Goal: Task Accomplishment & Management: Manage account settings

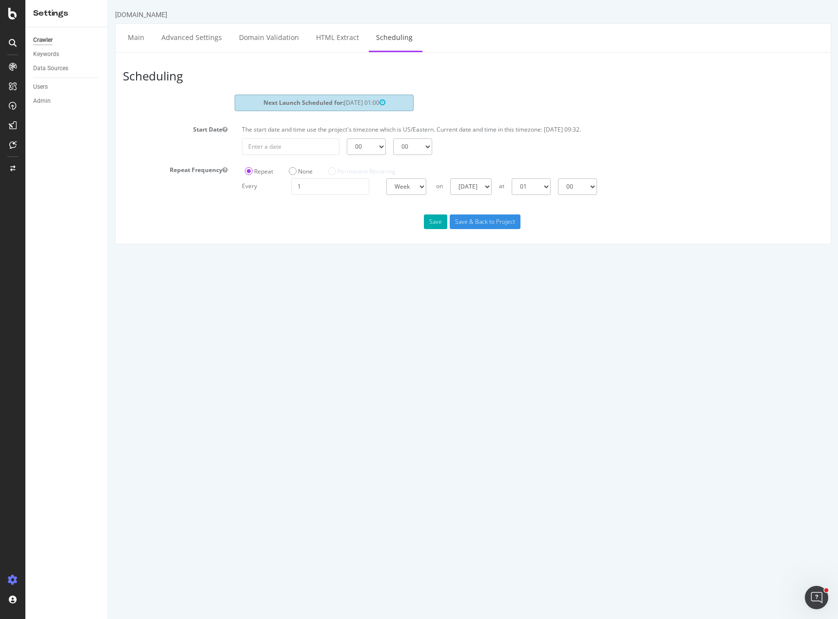
click at [291, 254] on html "[DOMAIN_NAME] Main Advanced Settings Domain Validation HTML Extract Scheduling …" at bounding box center [473, 127] width 730 height 254
click at [278, 147] on input "[DATE]" at bounding box center [291, 147] width 98 height 17
click at [347, 256] on td "2" at bounding box center [346, 257] width 22 height 15
type input "[DATE]"
click at [394, 107] on div "Next Launch Scheduled for: [DATE] 01:00" at bounding box center [324, 103] width 179 height 16
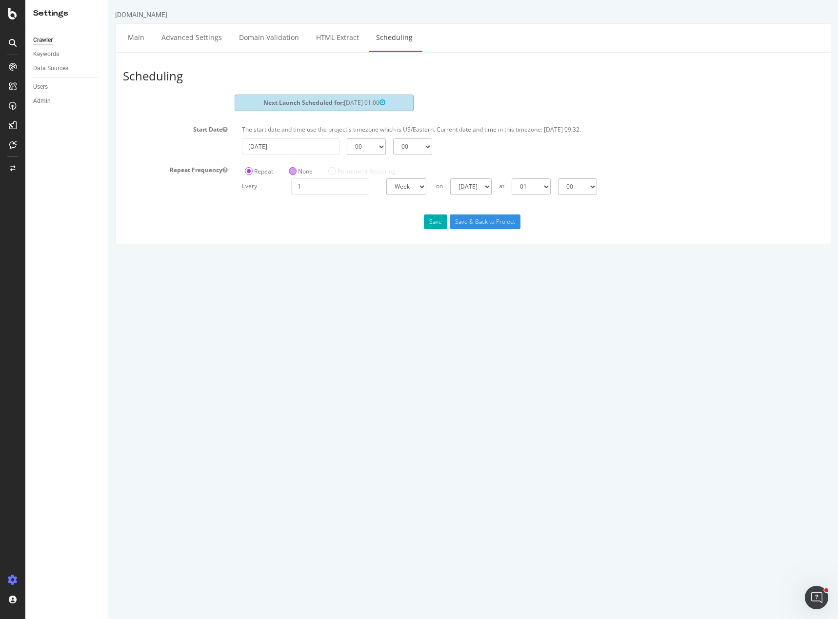
click at [295, 172] on label "None" at bounding box center [301, 171] width 24 height 8
click at [108, 0] on input "None" at bounding box center [108, 0] width 0 height 0
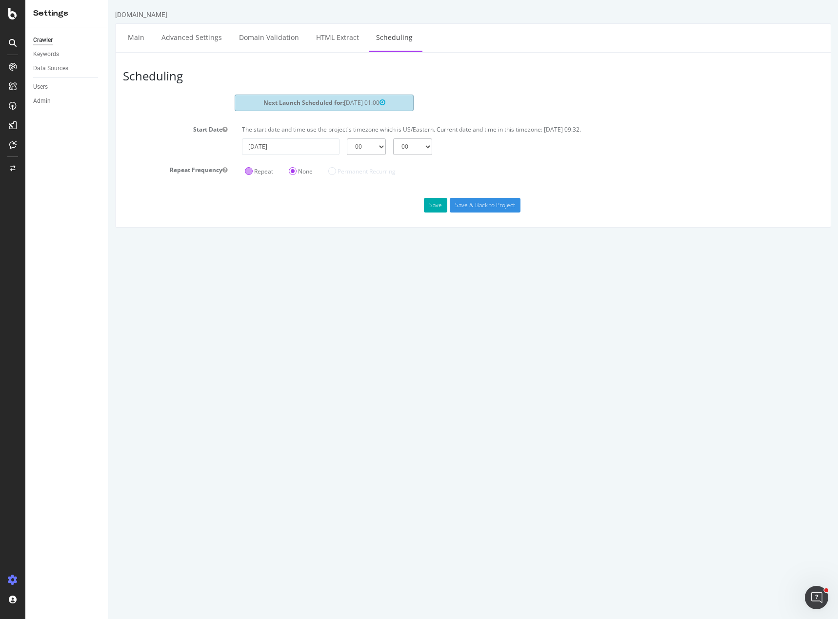
click at [251, 170] on label "Repeat" at bounding box center [259, 171] width 28 height 8
click at [108, 0] on input "Repeat" at bounding box center [108, 0] width 0 height 0
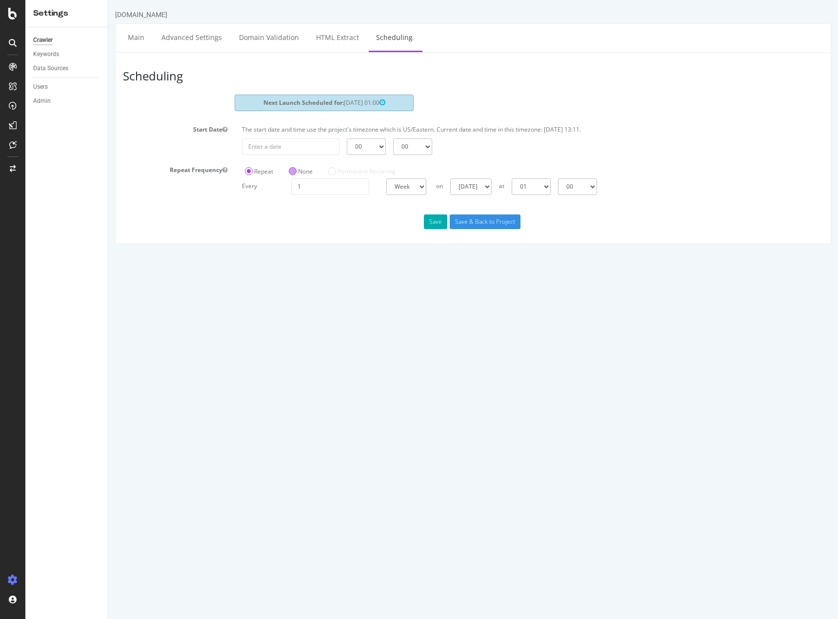
click at [299, 173] on label "None" at bounding box center [301, 171] width 24 height 8
click at [108, 0] on input "None" at bounding box center [108, 0] width 0 height 0
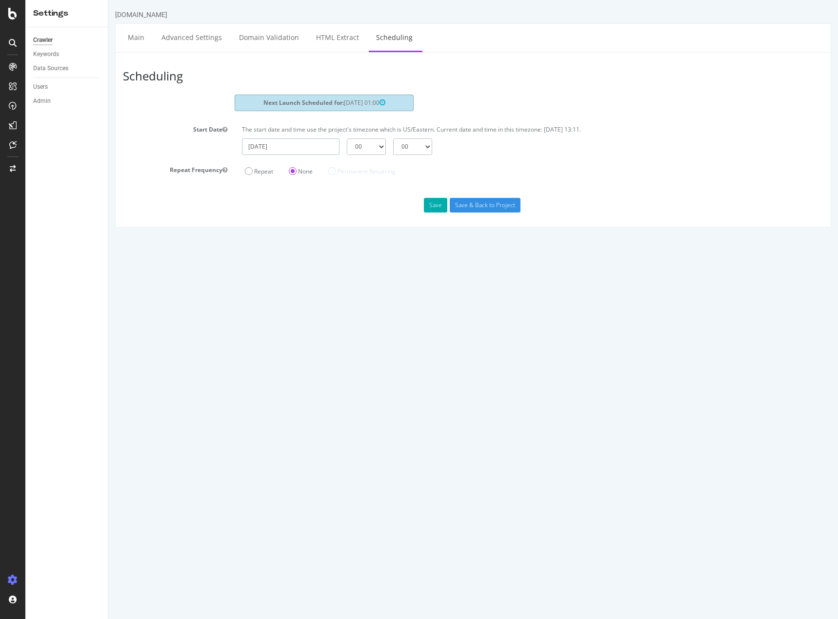
click at [305, 147] on input "[DATE]" at bounding box center [291, 147] width 98 height 17
click at [349, 258] on td "2" at bounding box center [346, 257] width 22 height 15
type input "[DATE]"
click at [435, 204] on button "Save" at bounding box center [435, 205] width 23 height 15
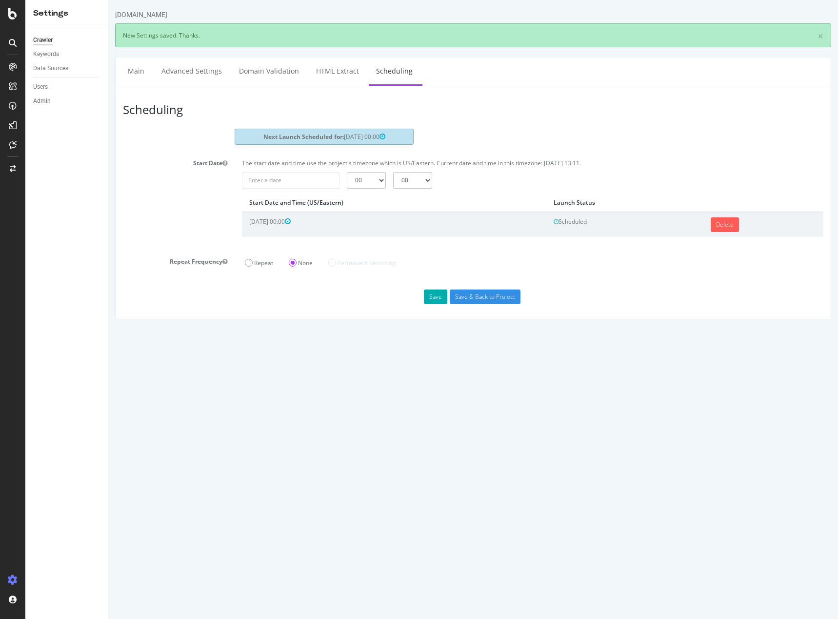
click at [365, 304] on div "Save Save & Back to Project" at bounding box center [473, 297] width 715 height 15
click at [445, 113] on header "Scheduling" at bounding box center [473, 111] width 710 height 35
click at [256, 265] on label "Repeat" at bounding box center [259, 263] width 28 height 8
click at [108, 0] on input "Repeat" at bounding box center [108, 0] width 0 height 0
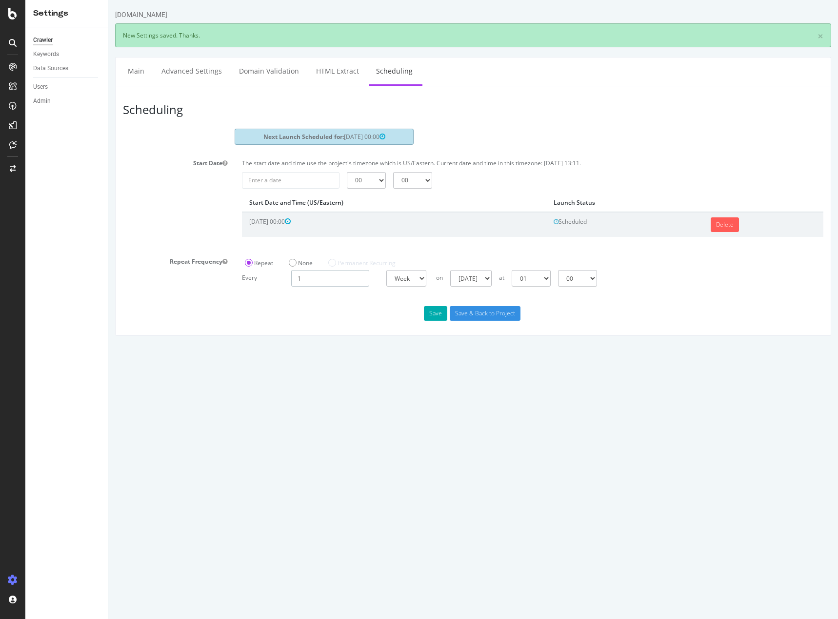
drag, startPoint x: 336, startPoint y: 278, endPoint x: 287, endPoint y: 273, distance: 49.6
click at [287, 273] on div "1" at bounding box center [330, 278] width 88 height 17
type input "3"
click at [495, 277] on select "Sunday Monday Tuesday Wednesday Thursday Friday Saturday" at bounding box center [473, 278] width 41 height 17
click at [476, 276] on select "Sunday Monday Tuesday Wednesday Thursday Friday Saturday" at bounding box center [473, 278] width 41 height 17
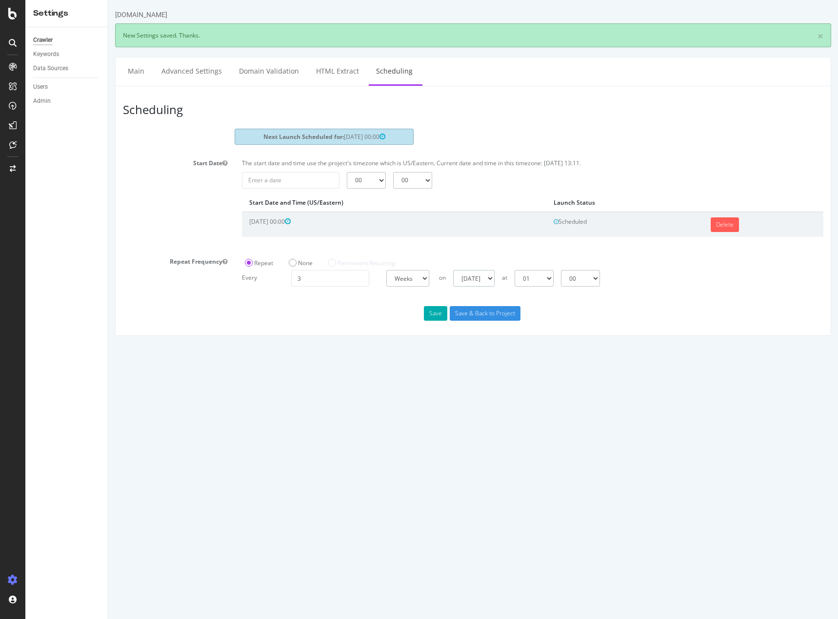
select select "3"
click at [453, 270] on select "Sunday Monday Tuesday Wednesday Thursday Friday Saturday" at bounding box center [473, 278] width 41 height 17
click at [553, 278] on select "00 01 02 03 04 05 06 07 08 09 10 11 12 13 14 15 16 17 18 19 20 21 22 23" at bounding box center [534, 278] width 39 height 17
select select "5"
click at [515, 270] on select "00 01 02 03 04 05 06 07 08 09 10 11 12 13 14 15 16 17 18 19 20 21 22 23" at bounding box center [534, 278] width 39 height 17
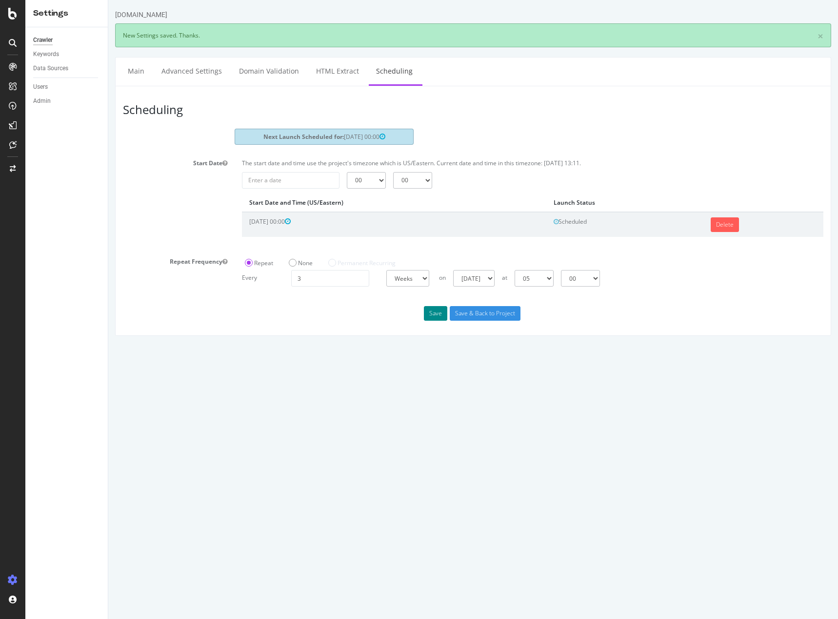
click at [440, 312] on button "Save" at bounding box center [435, 313] width 23 height 15
click at [641, 318] on div "Save Save & Back to Project" at bounding box center [473, 313] width 715 height 15
click at [236, 313] on div "Save Save & Back to Project" at bounding box center [473, 313] width 715 height 15
click at [393, 338] on html "Apartments.com × New Settings saved. Thanks. Main Advanced Settings Domain Vali…" at bounding box center [473, 173] width 730 height 346
click at [605, 331] on div "Scheduling Next Launch Scheduled for: 2025-09-18 05:00 Start Date The start dat…" at bounding box center [473, 211] width 716 height 250
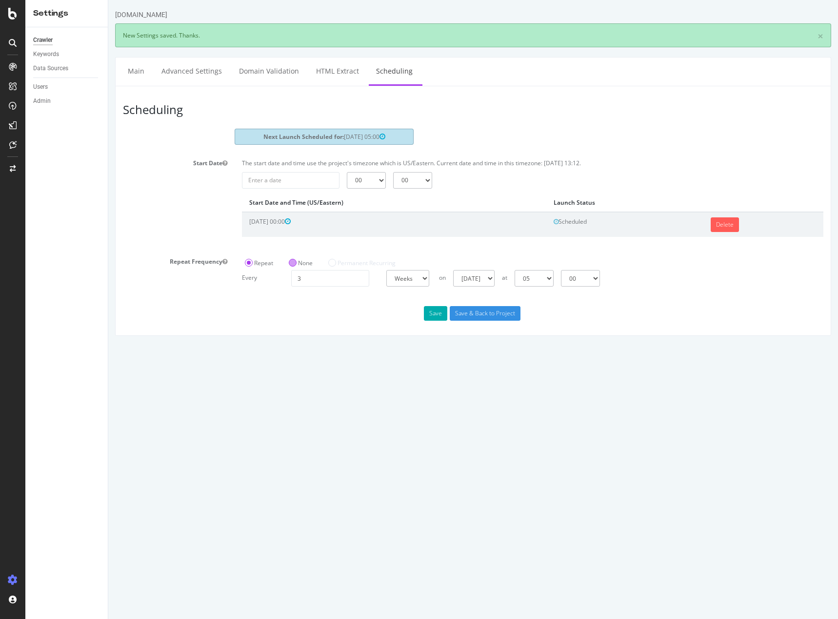
click at [297, 258] on div "None" at bounding box center [301, 262] width 30 height 16
click at [294, 267] on label "None" at bounding box center [301, 263] width 24 height 8
click at [108, 0] on input "None" at bounding box center [108, 0] width 0 height 0
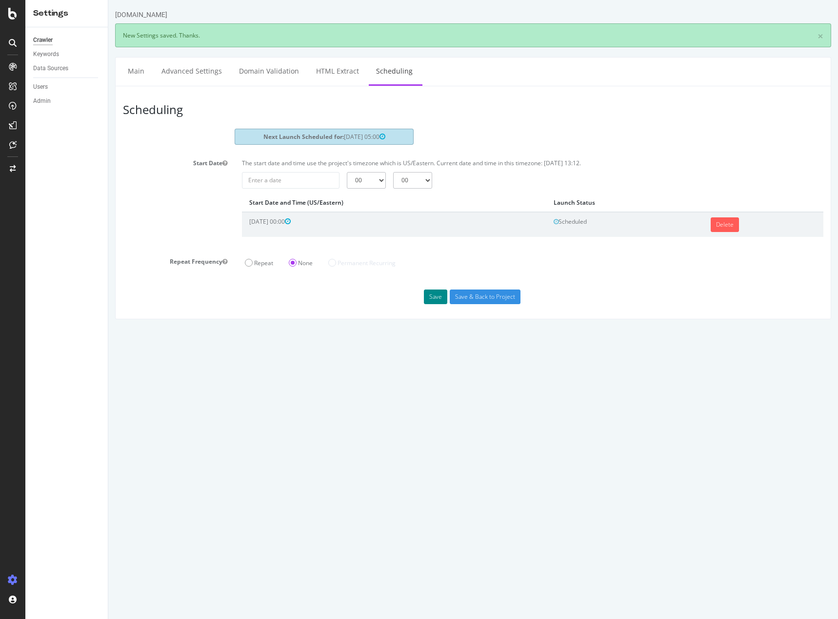
click at [439, 298] on button "Save" at bounding box center [435, 297] width 23 height 15
click at [262, 290] on div "Save Save & Back to Project" at bounding box center [473, 297] width 715 height 15
